Goal: Task Accomplishment & Management: Use online tool/utility

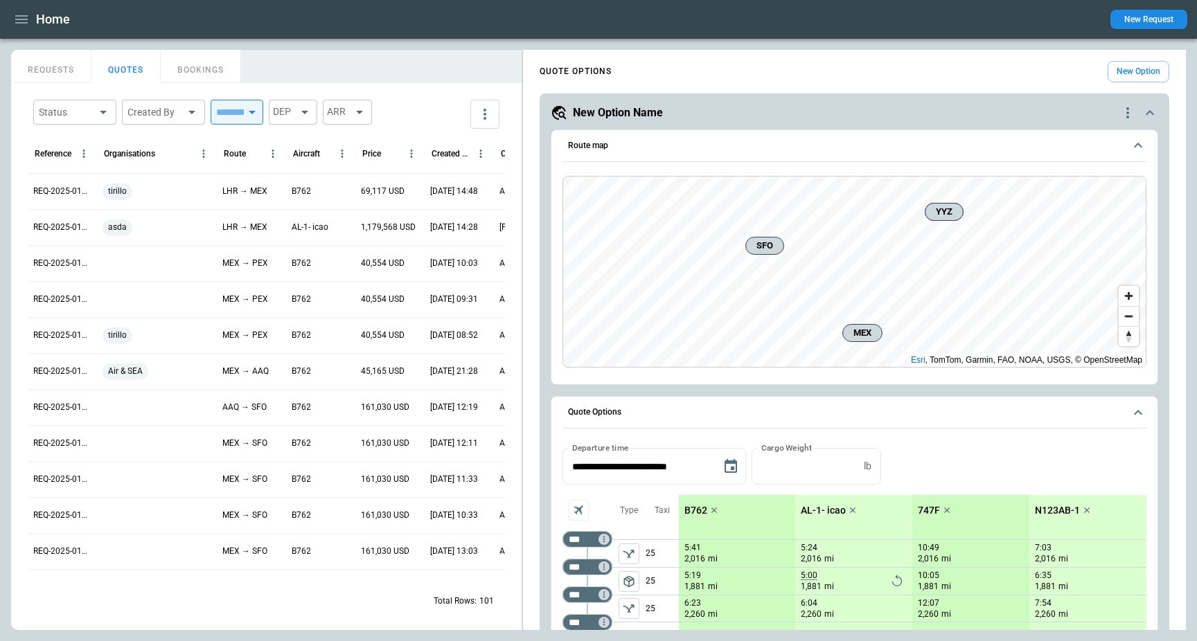
click at [24, 18] on icon "button" at bounding box center [21, 19] width 17 height 17
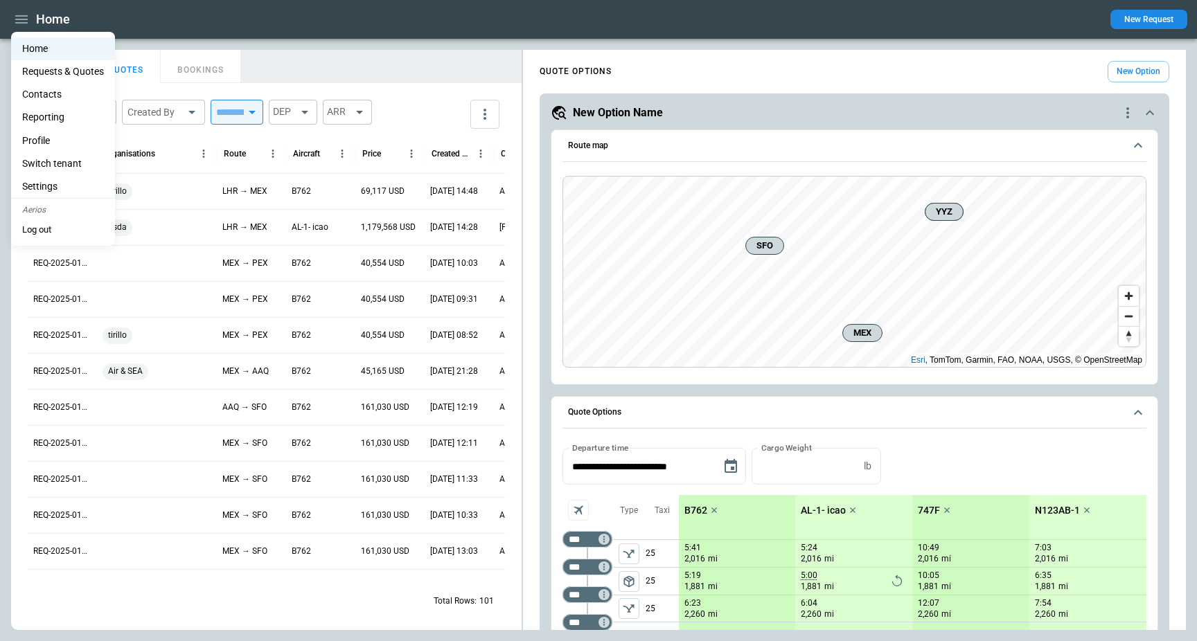
click at [23, 17] on div at bounding box center [598, 320] width 1197 height 641
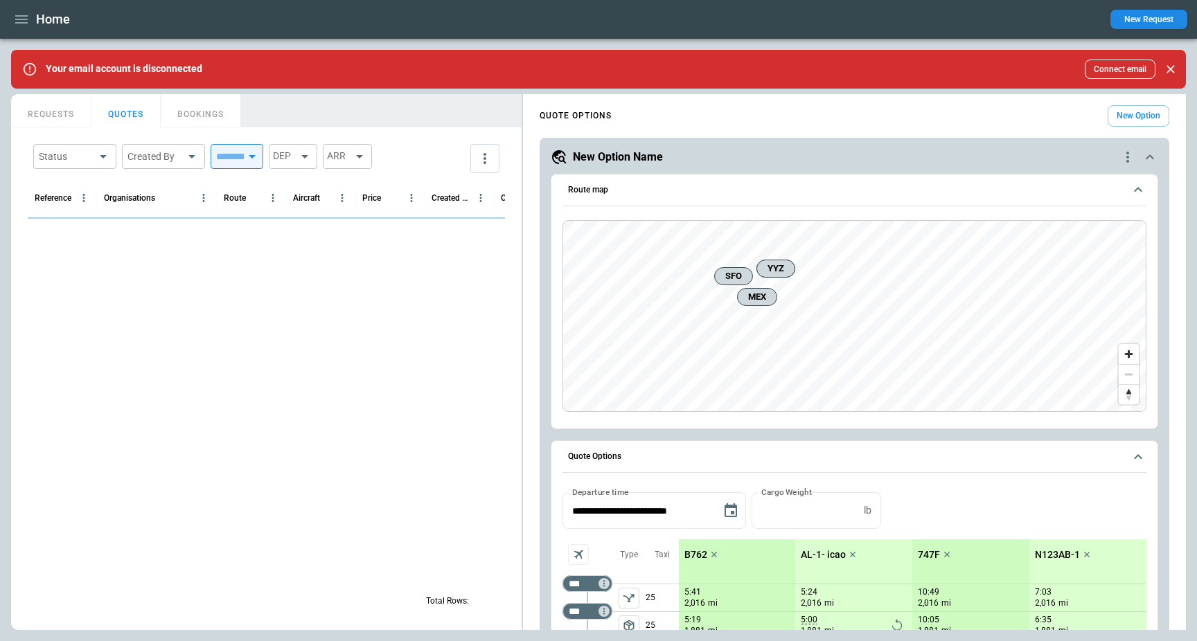
click at [1175, 67] on icon "Close" at bounding box center [1171, 69] width 14 height 14
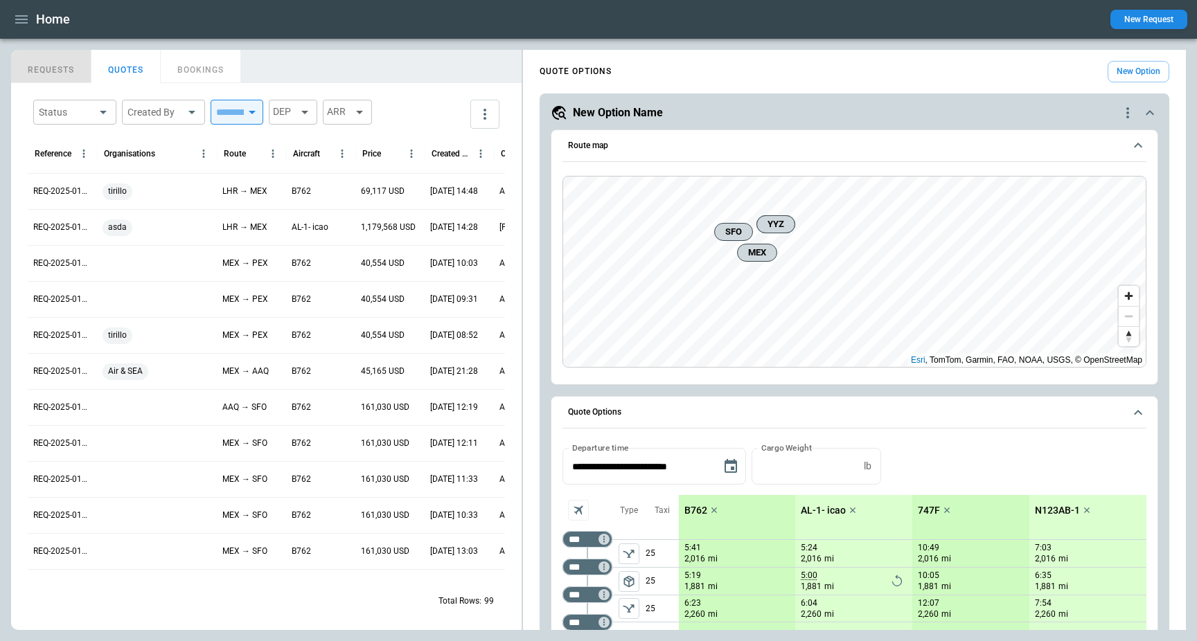
click at [62, 66] on button "REQUESTS" at bounding box center [51, 66] width 80 height 33
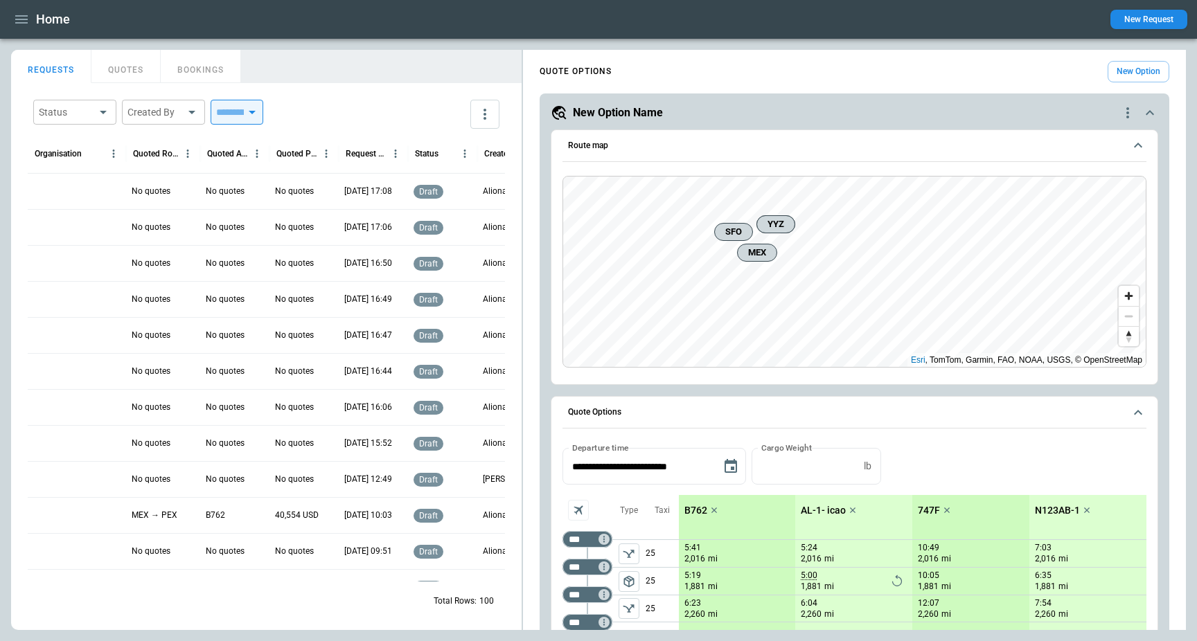
click at [66, 195] on div at bounding box center [77, 191] width 98 height 36
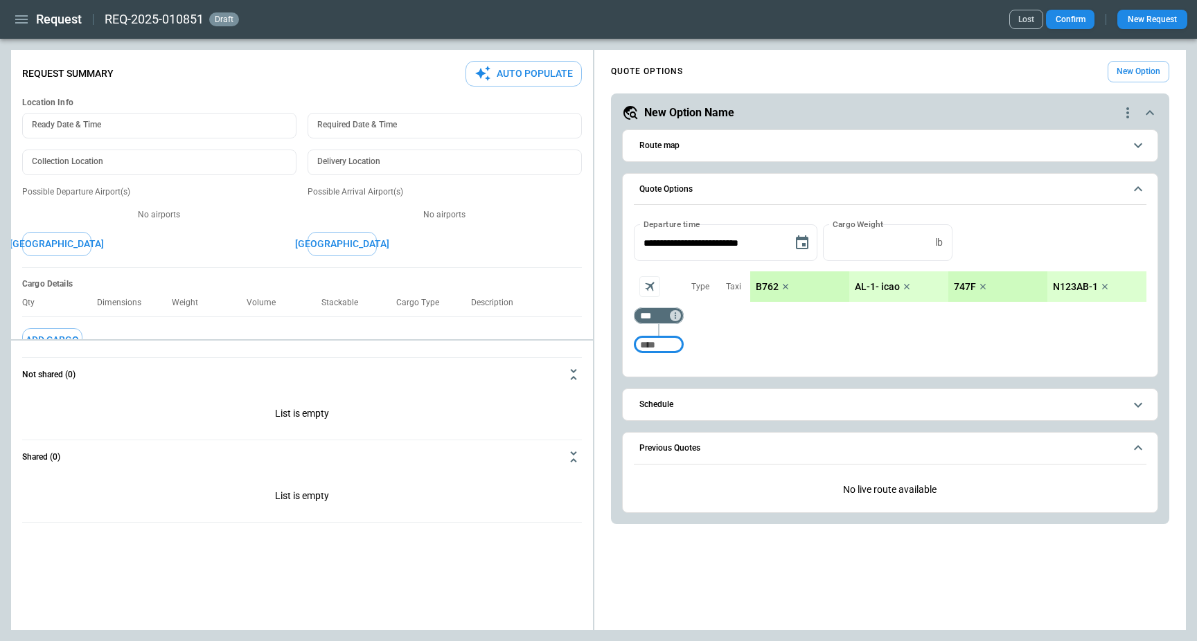
click at [492, 73] on button "Auto Populate" at bounding box center [523, 74] width 116 height 26
type textarea "*"
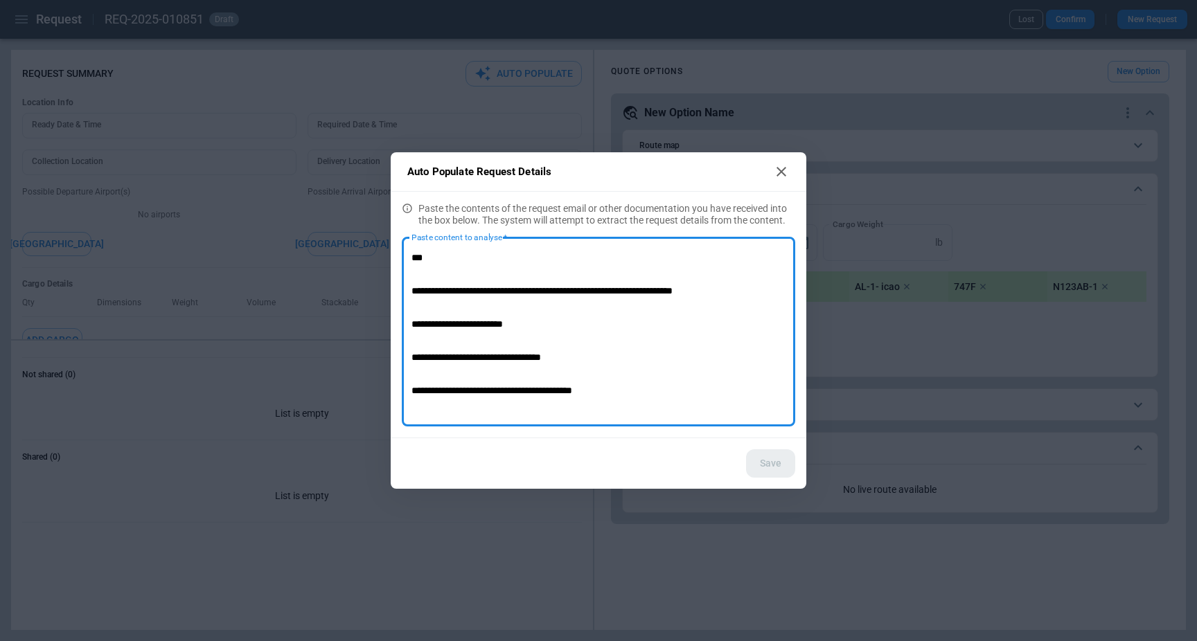
scroll to position [147, 0]
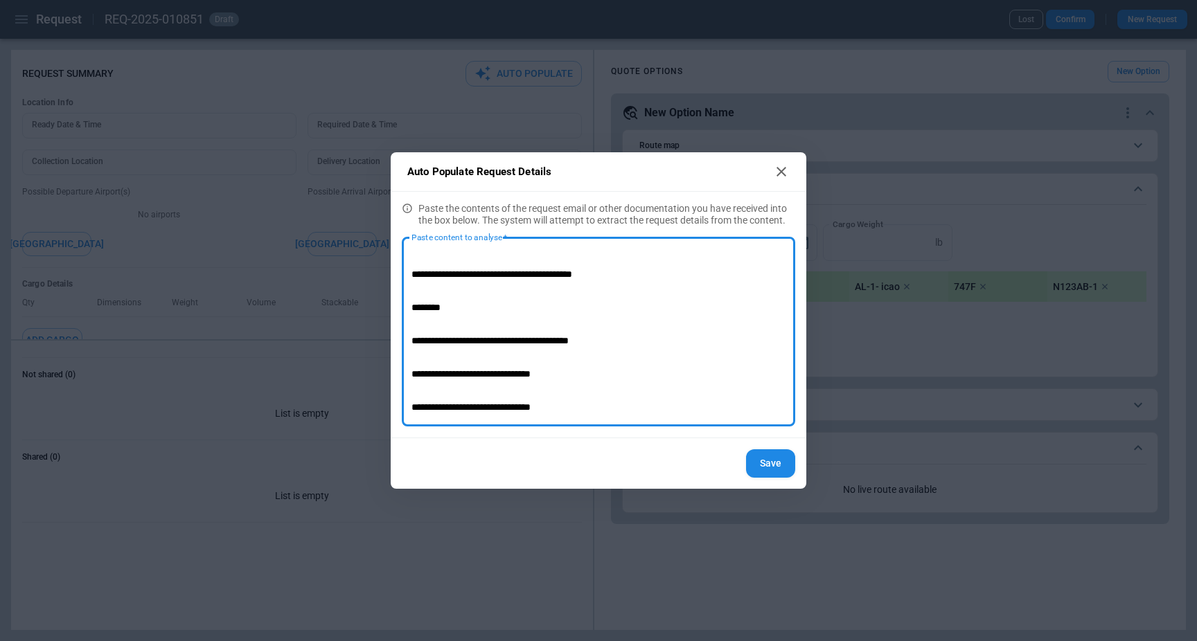
type textarea "**********"
click at [790, 460] on button "Save" at bounding box center [770, 464] width 49 height 28
